Goal: Transaction & Acquisition: Book appointment/travel/reservation

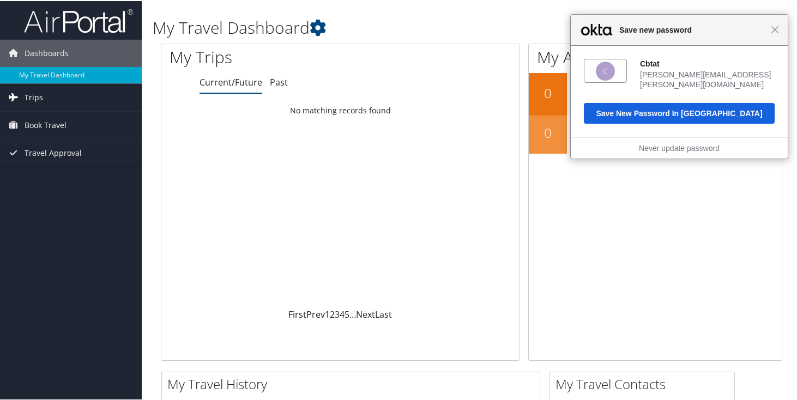
click at [32, 99] on span "Trips" at bounding box center [34, 96] width 19 height 27
click at [777, 29] on div "Close Save new password" at bounding box center [679, 29] width 217 height 31
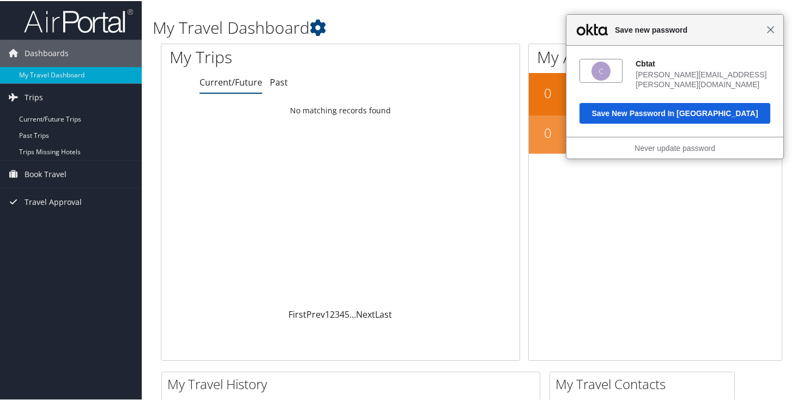
click at [771, 29] on span "Close" at bounding box center [770, 29] width 8 height 8
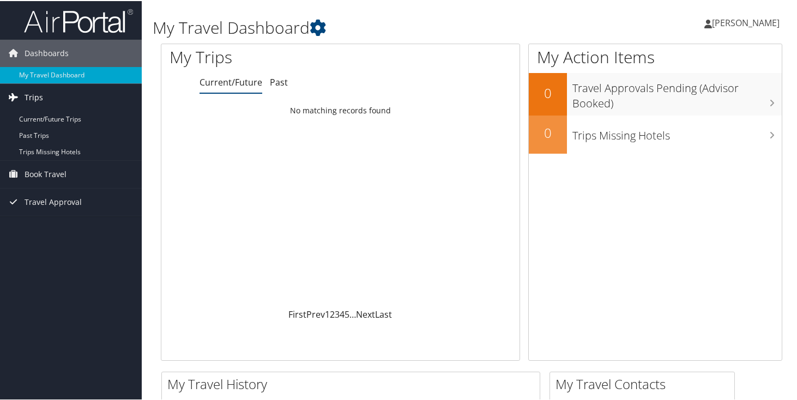
click at [73, 101] on link "Trips" at bounding box center [71, 96] width 142 height 27
click at [32, 97] on span "Trips" at bounding box center [34, 96] width 19 height 27
click at [57, 177] on span "Book Travel" at bounding box center [46, 173] width 42 height 27
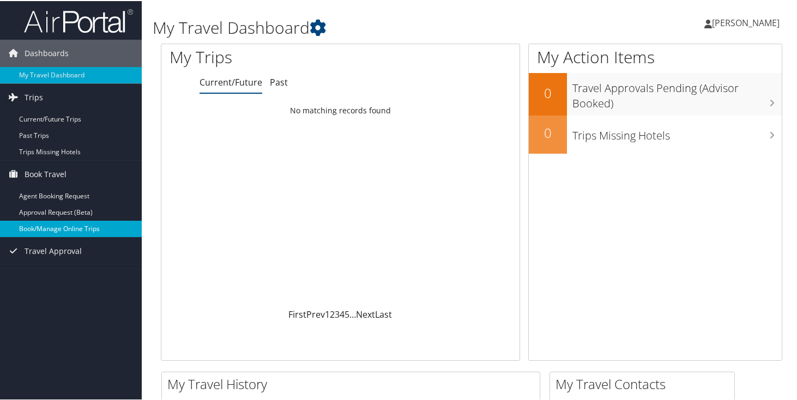
click at [80, 231] on link "Book/Manage Online Trips" at bounding box center [71, 228] width 142 height 16
